Goal: Task Accomplishment & Management: Use online tool/utility

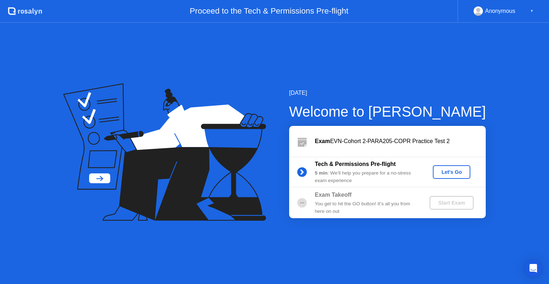
click at [446, 172] on div "Let's Go" at bounding box center [452, 172] width 32 height 6
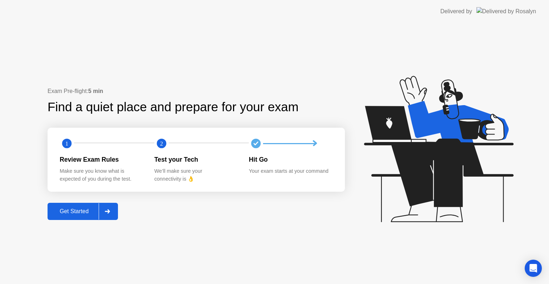
click at [79, 214] on div "Get Started" at bounding box center [74, 211] width 49 height 6
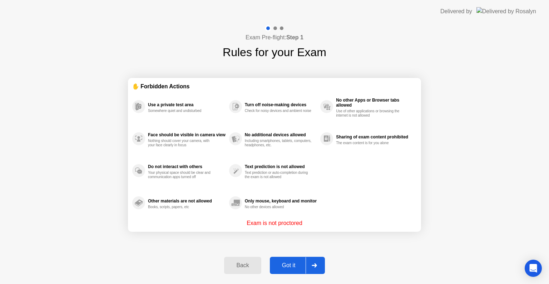
click at [296, 262] on div "Got it" at bounding box center [289, 265] width 34 height 6
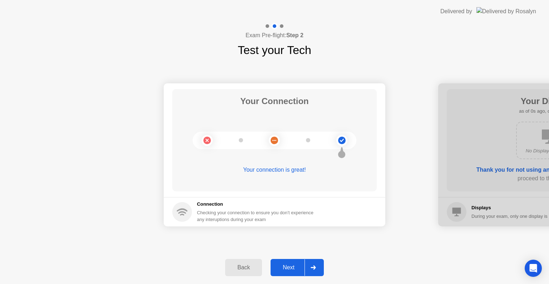
click at [296, 262] on button "Next" at bounding box center [296, 267] width 53 height 17
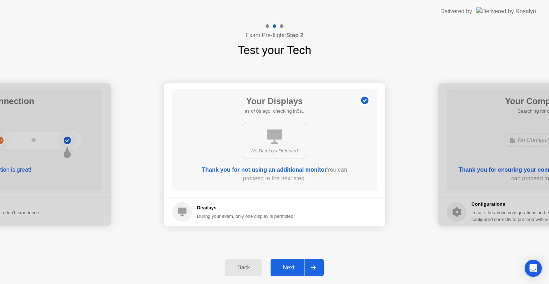
click at [296, 262] on button "Next" at bounding box center [296, 267] width 53 height 17
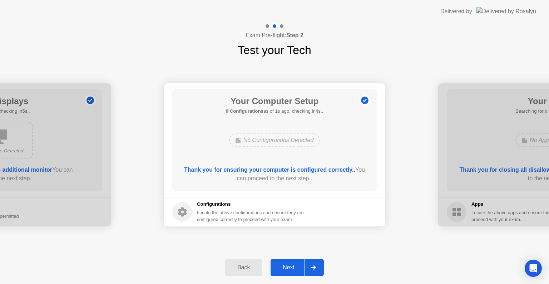
click at [296, 267] on div "Next" at bounding box center [289, 267] width 32 height 6
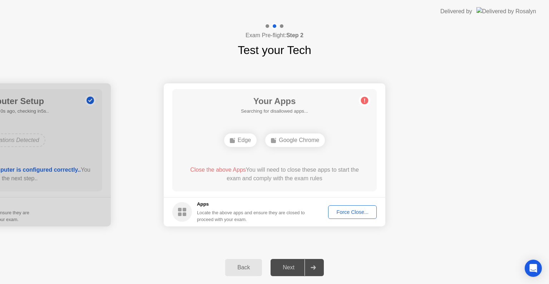
click at [343, 210] on div "Force Close..." at bounding box center [353, 212] width 44 height 6
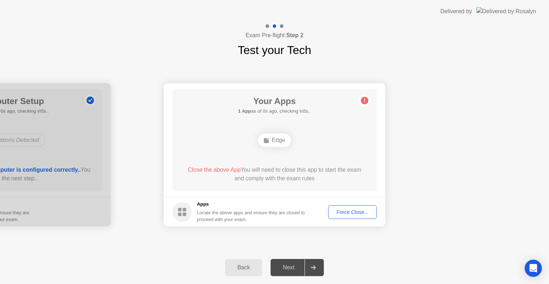
click at [315, 265] on icon at bounding box center [313, 267] width 5 height 4
click at [295, 264] on div "Next" at bounding box center [289, 267] width 32 height 6
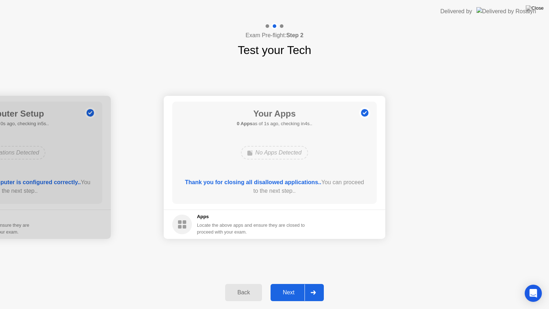
click at [288, 283] on button "Next" at bounding box center [296, 292] width 53 height 17
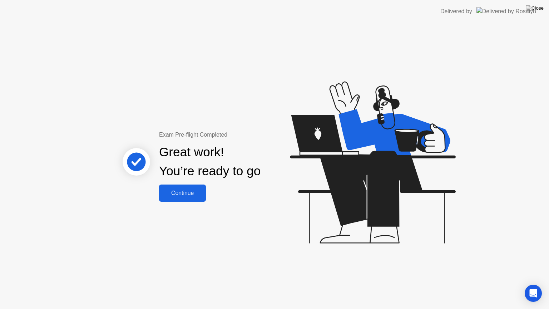
click at [184, 199] on button "Continue" at bounding box center [182, 192] width 47 height 17
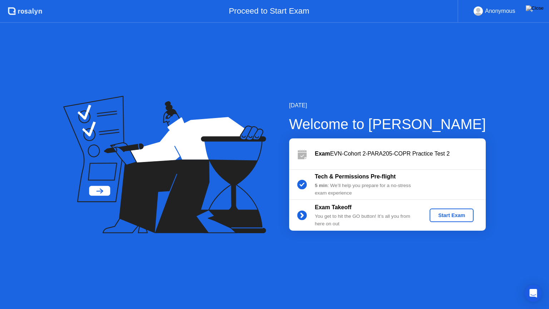
click at [459, 215] on div "Start Exam" at bounding box center [451, 215] width 38 height 6
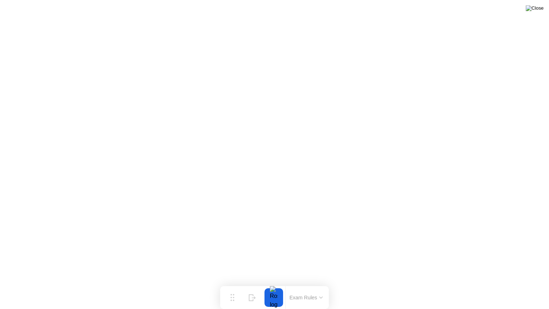
click at [536, 9] on img at bounding box center [535, 8] width 18 height 6
